Goal: Information Seeking & Learning: Learn about a topic

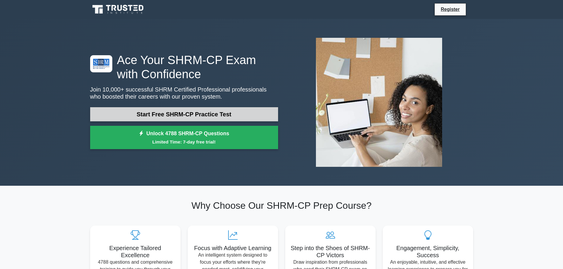
click at [211, 116] on link "Start Free SHRM-CP Practice Test" at bounding box center [184, 114] width 188 height 14
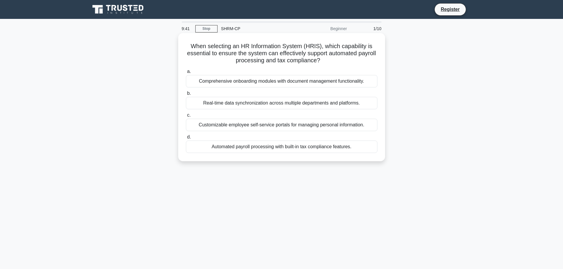
click at [254, 123] on div "Customizable employee self-service portals for managing personal information." at bounding box center [281, 125] width 191 height 12
click at [186, 117] on input "c. Customizable employee self-service portals for managing personal information." at bounding box center [186, 115] width 0 height 4
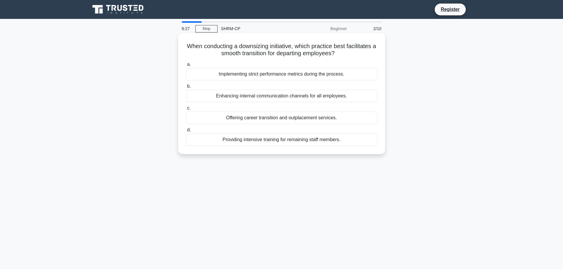
click at [274, 98] on div "Enhancing internal communication channels for all employees." at bounding box center [281, 96] width 191 height 12
click at [186, 88] on input "b. Enhancing internal communication channels for all employees." at bounding box center [186, 86] width 0 height 4
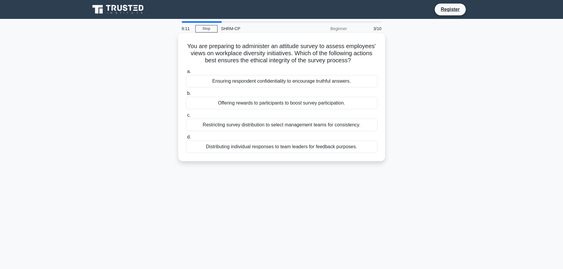
click at [266, 74] on label "a. Ensuring respondent confidentiality to encourage truthful answers." at bounding box center [281, 77] width 191 height 19
click at [186, 74] on input "a. Ensuring respondent confidentiality to encourage truthful answers." at bounding box center [186, 72] width 0 height 4
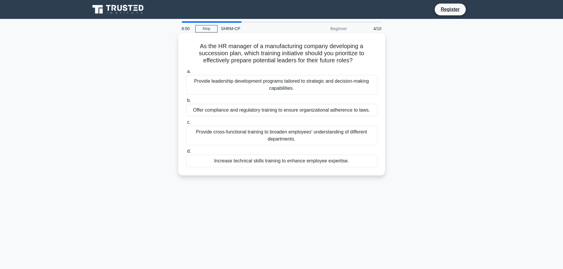
click at [265, 112] on div "Offer compliance and regulatory training to ensure organizational adherence to …" at bounding box center [281, 110] width 191 height 12
click at [186, 102] on input "b. Offer compliance and regulatory training to ensure organizational adherence …" at bounding box center [186, 101] width 0 height 4
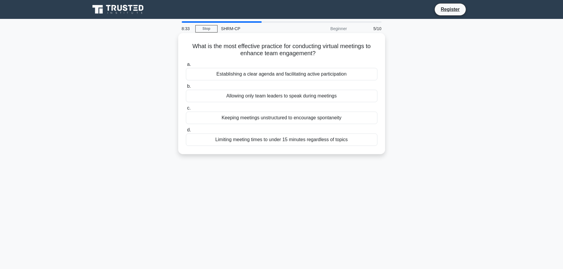
click at [271, 75] on div "Establishing a clear agenda and facilitating active participation" at bounding box center [281, 74] width 191 height 12
click at [186, 66] on input "a. Establishing a clear agenda and facilitating active participation" at bounding box center [186, 65] width 0 height 4
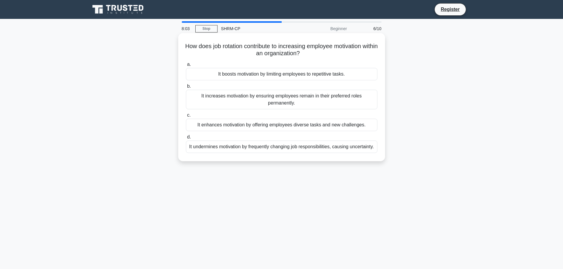
click at [266, 150] on div "It undermines motivation by frequently changing job responsibilities, causing u…" at bounding box center [281, 147] width 191 height 12
click at [186, 139] on input "d. It undermines motivation by frequently changing job responsibilities, causin…" at bounding box center [186, 137] width 0 height 4
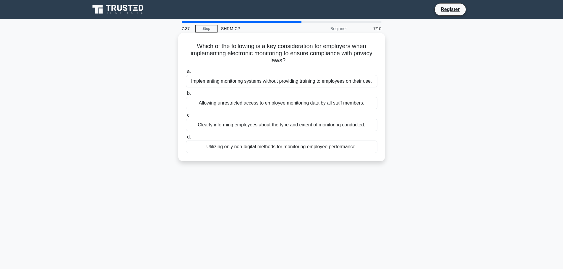
click at [267, 127] on div "Clearly informing employees about the type and extent of monitoring conducted." at bounding box center [281, 125] width 191 height 12
click at [186, 117] on input "c. Clearly informing employees about the type and extent of monitoring conducte…" at bounding box center [186, 115] width 0 height 4
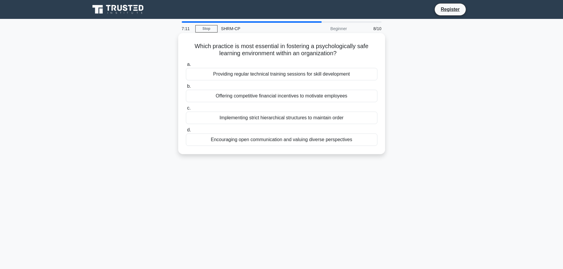
click at [261, 139] on div "Encouraging open communication and valuing diverse perspectives" at bounding box center [281, 140] width 191 height 12
click at [186, 132] on input "d. Encouraging open communication and valuing diverse perspectives" at bounding box center [186, 130] width 0 height 4
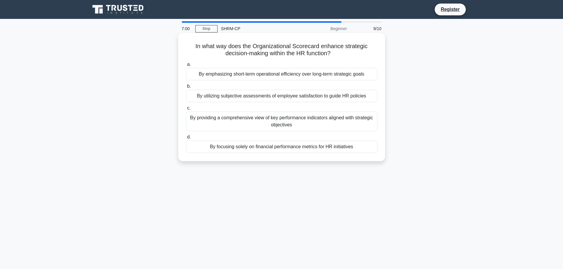
click at [346, 125] on div "By providing a comprehensive view of key performance indicators aligned with st…" at bounding box center [281, 121] width 191 height 19
click at [186, 110] on input "c. By providing a comprehensive view of key performance indicators aligned with…" at bounding box center [186, 108] width 0 height 4
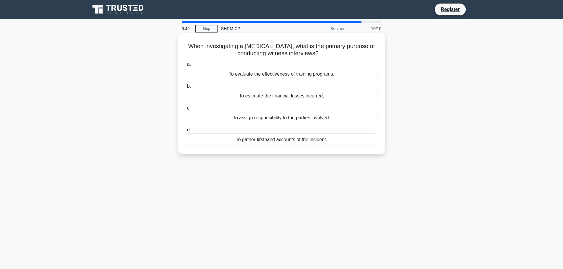
click at [339, 142] on div "To gather firsthand accounts of the incident." at bounding box center [281, 140] width 191 height 12
click at [186, 132] on input "d. To gather firsthand accounts of the incident." at bounding box center [186, 130] width 0 height 4
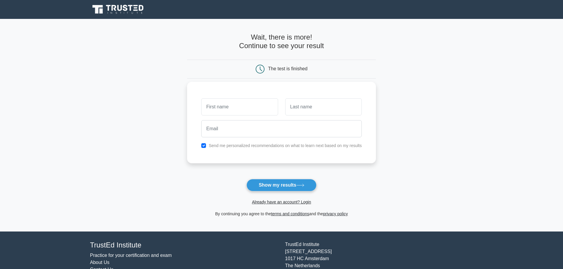
click at [262, 104] on input "text" at bounding box center [239, 106] width 77 height 17
type input "shiba"
type input "[DEMOGRAPHIC_DATA]"
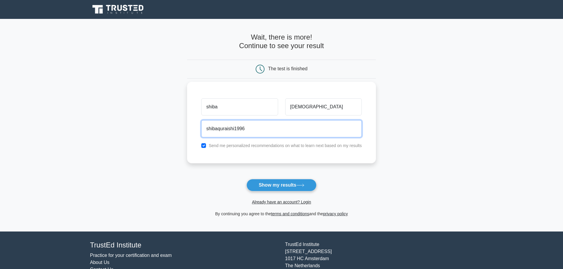
type input "[EMAIL_ADDRESS][DOMAIN_NAME]"
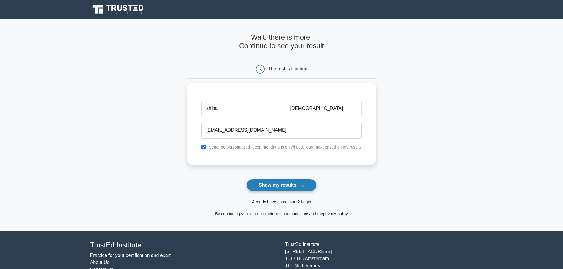
click at [284, 187] on button "Show my results" at bounding box center [281, 185] width 70 height 12
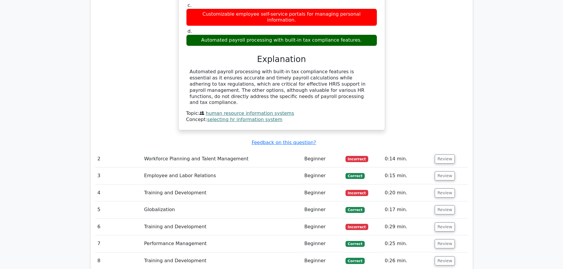
scroll to position [650, 0]
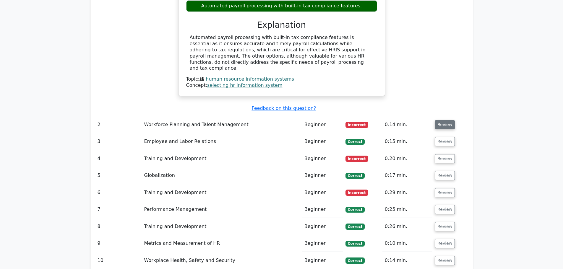
click at [445, 120] on button "Review" at bounding box center [445, 124] width 20 height 9
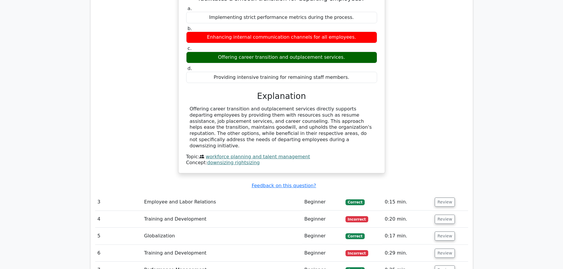
scroll to position [827, 0]
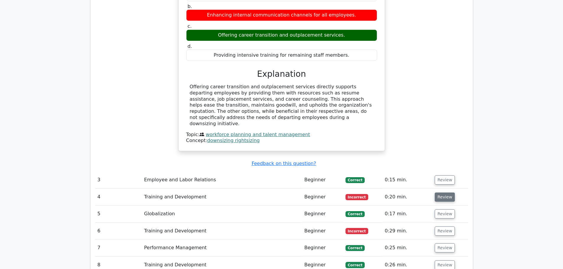
click at [442, 193] on button "Review" at bounding box center [445, 197] width 20 height 9
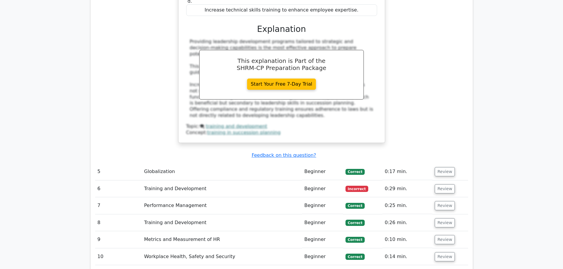
scroll to position [1152, 0]
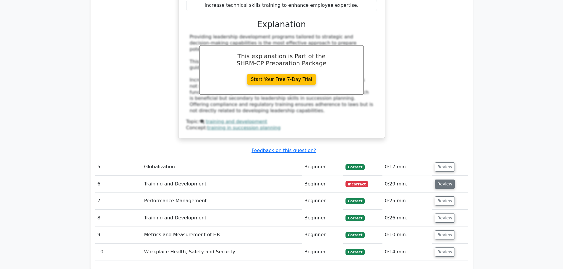
click at [444, 180] on button "Review" at bounding box center [445, 184] width 20 height 9
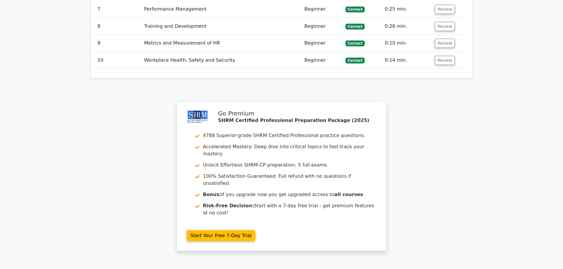
scroll to position [1624, 0]
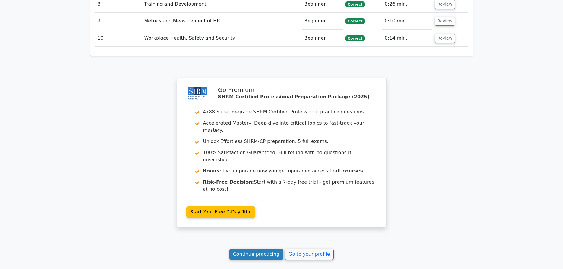
click at [268, 249] on link "Continue practicing" at bounding box center [256, 254] width 54 height 11
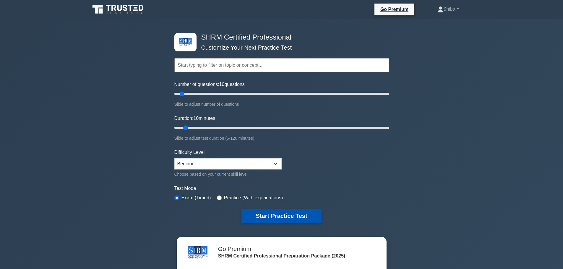
click at [288, 215] on button "Start Practice Test" at bounding box center [281, 216] width 80 height 14
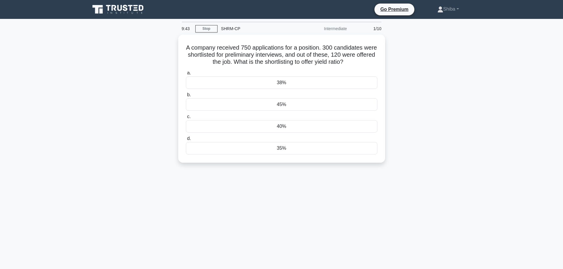
drag, startPoint x: 302, startPoint y: 157, endPoint x: 483, endPoint y: 169, distance: 181.7
click at [483, 169] on main "9:43 Stop SHRM-CP Intermediate 1/10 A company received 750 applications for a p…" at bounding box center [281, 169] width 563 height 300
click at [287, 129] on div "40%" at bounding box center [281, 125] width 191 height 12
click at [186, 117] on input "c. 40%" at bounding box center [186, 115] width 0 height 4
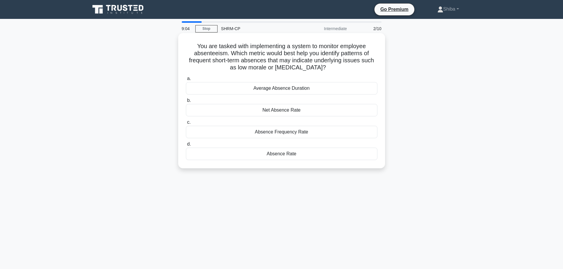
click at [292, 134] on div "Absence Frequency Rate" at bounding box center [281, 132] width 191 height 12
click at [186, 124] on input "c. Absence Frequency Rate" at bounding box center [186, 123] width 0 height 4
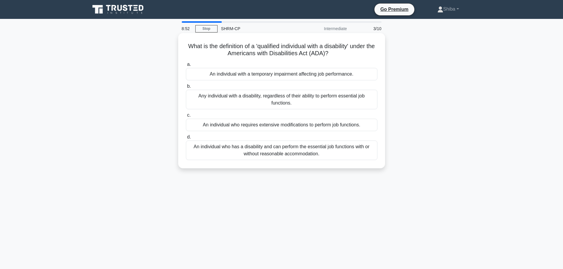
click at [327, 150] on div "An individual who has a disability and can perform the essential job functions …" at bounding box center [281, 150] width 191 height 19
click at [186, 139] on input "d. An individual who has a disability and can perform the essential job functio…" at bounding box center [186, 137] width 0 height 4
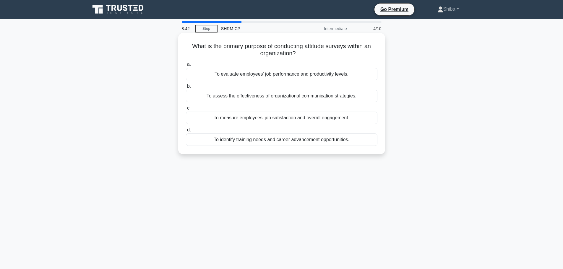
click at [339, 120] on div "To measure employees' job satisfaction and overall engagement." at bounding box center [281, 118] width 191 height 12
click at [186, 110] on input "c. To measure employees' job satisfaction and overall engagement." at bounding box center [186, 108] width 0 height 4
click at [280, 118] on div "Detailed evaluations of all workplace safety protocols implemented by the union." at bounding box center [281, 118] width 191 height 12
click at [186, 110] on input "c. Detailed evaluations of all workplace safety protocols implemented by the un…" at bounding box center [186, 108] width 0 height 4
